Goal: Information Seeking & Learning: Learn about a topic

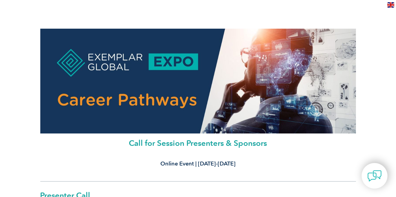
click at [172, 75] on img at bounding box center [197, 81] width 315 height 105
click at [177, 141] on h1 "Call for Session Presenters & Sponsors" at bounding box center [197, 143] width 315 height 8
click at [181, 160] on div "Online Event | [DATE]-[DATE]" at bounding box center [197, 162] width 315 height 19
click at [181, 161] on h3 "Online Event | [DATE]-[DATE]" at bounding box center [197, 164] width 315 height 7
